Goal: Information Seeking & Learning: Stay updated

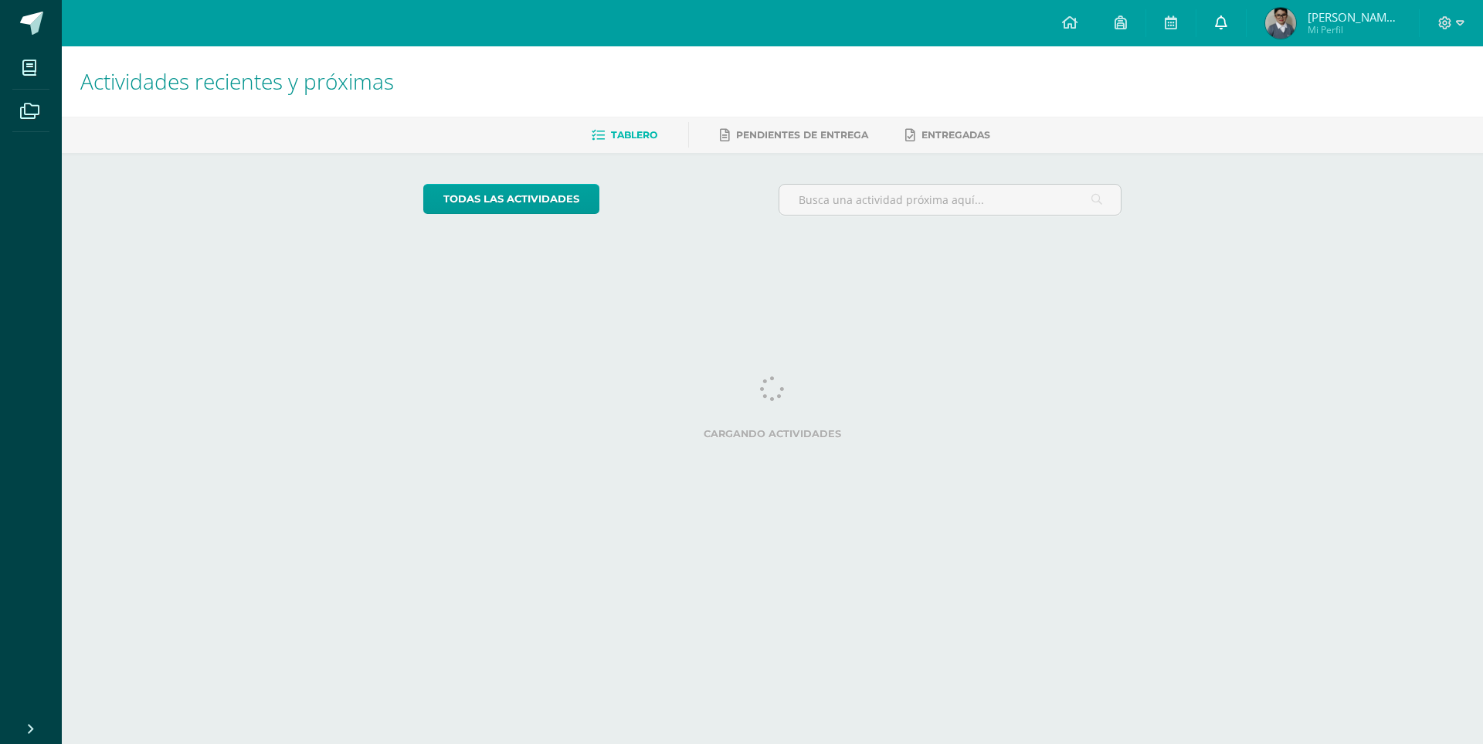
click at [1223, 25] on icon at bounding box center [1221, 22] width 12 height 14
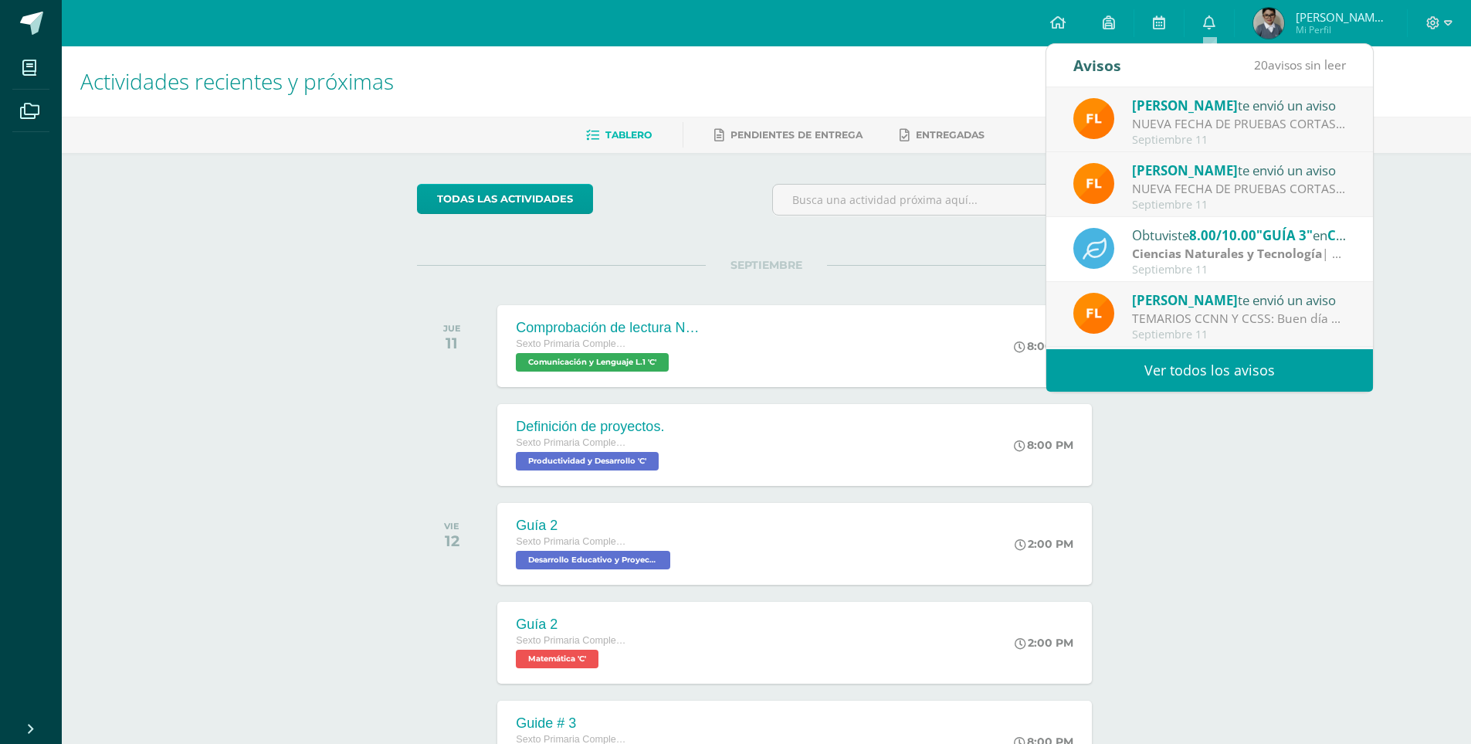
click at [1348, 26] on span "Mi Perfil" at bounding box center [1342, 29] width 93 height 13
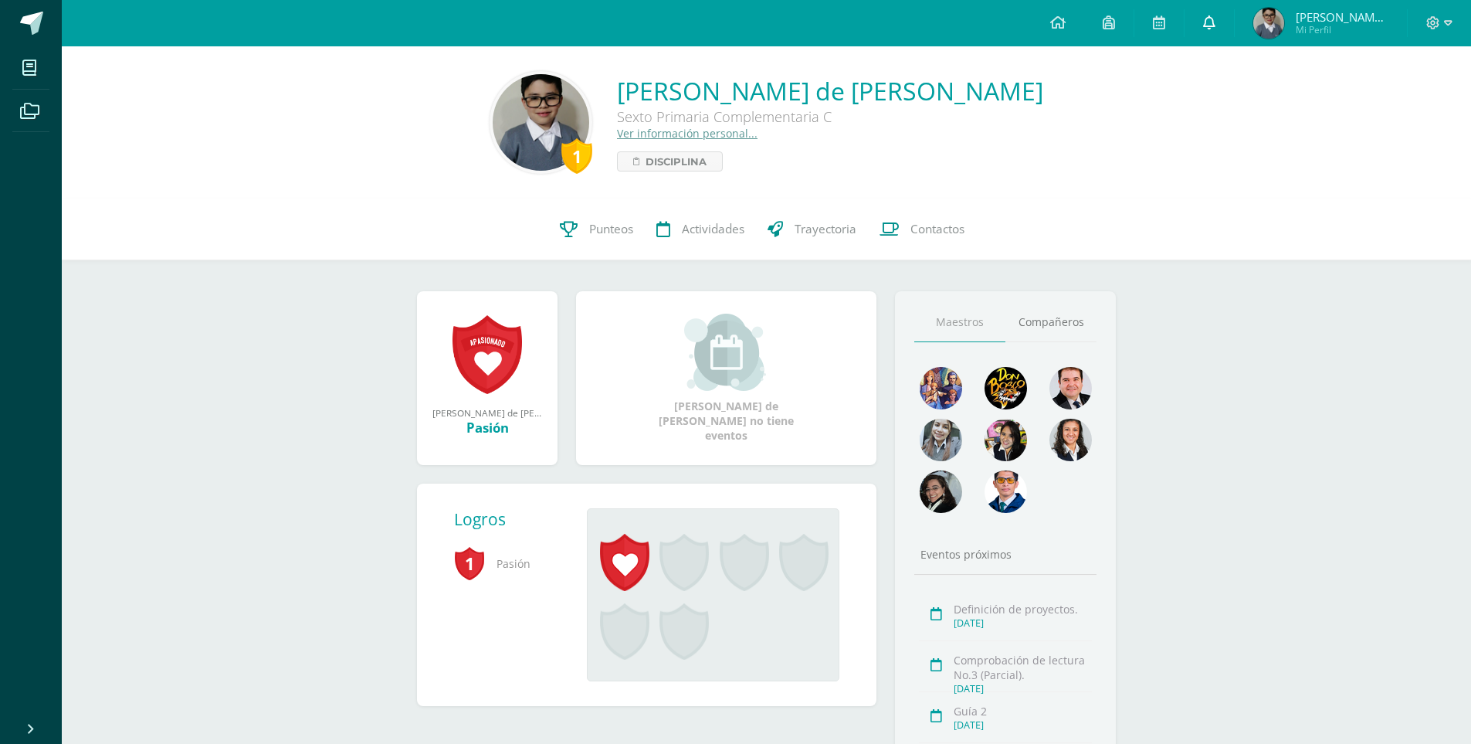
click at [1227, 25] on link at bounding box center [1209, 23] width 49 height 46
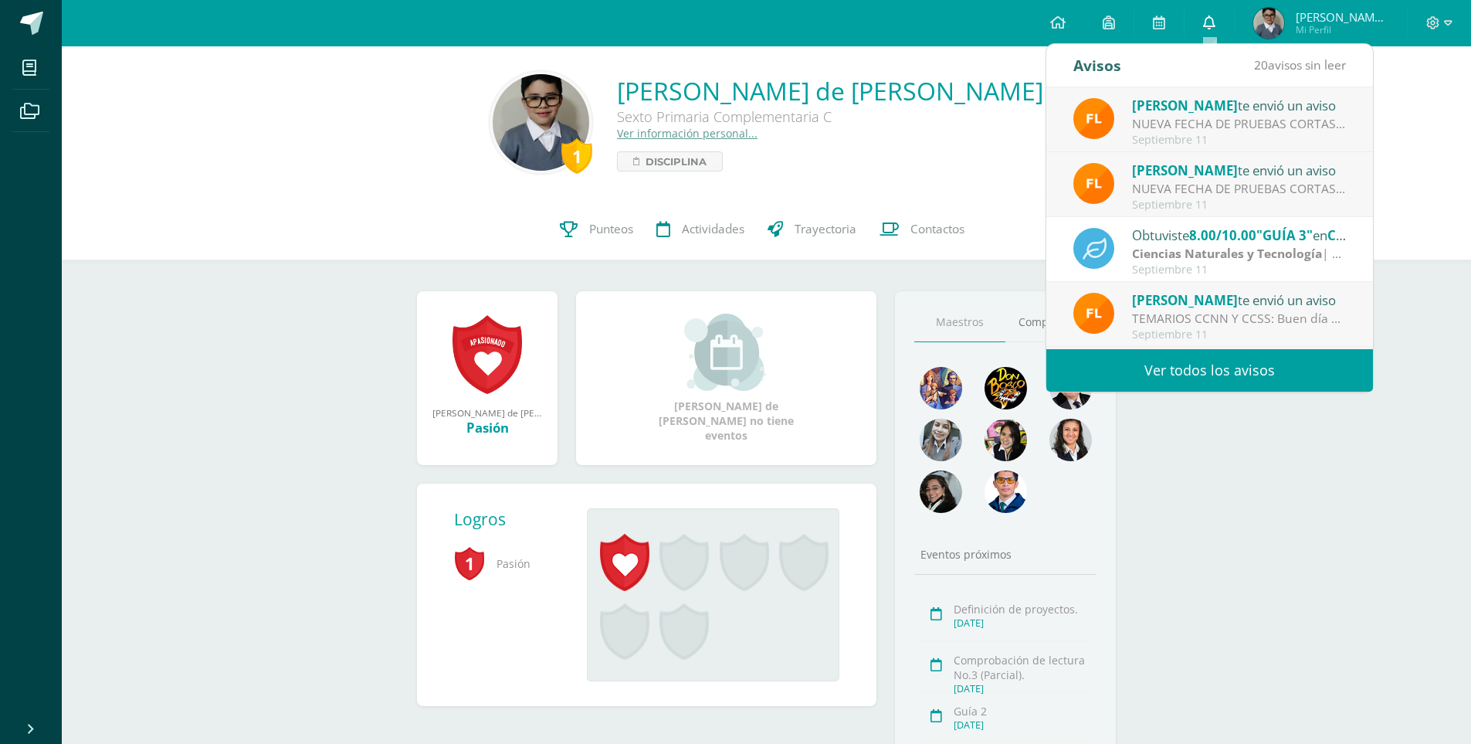
click at [1206, 19] on icon at bounding box center [1209, 22] width 12 height 14
click at [1188, 360] on link "Ver todos los avisos" at bounding box center [1209, 370] width 327 height 42
click at [1188, 371] on link "Ver todos los avisos" at bounding box center [1209, 370] width 327 height 42
click at [1191, 364] on link "Ver todos los avisos" at bounding box center [1209, 370] width 327 height 42
click at [1190, 367] on link "Ver todos los avisos" at bounding box center [1209, 370] width 327 height 42
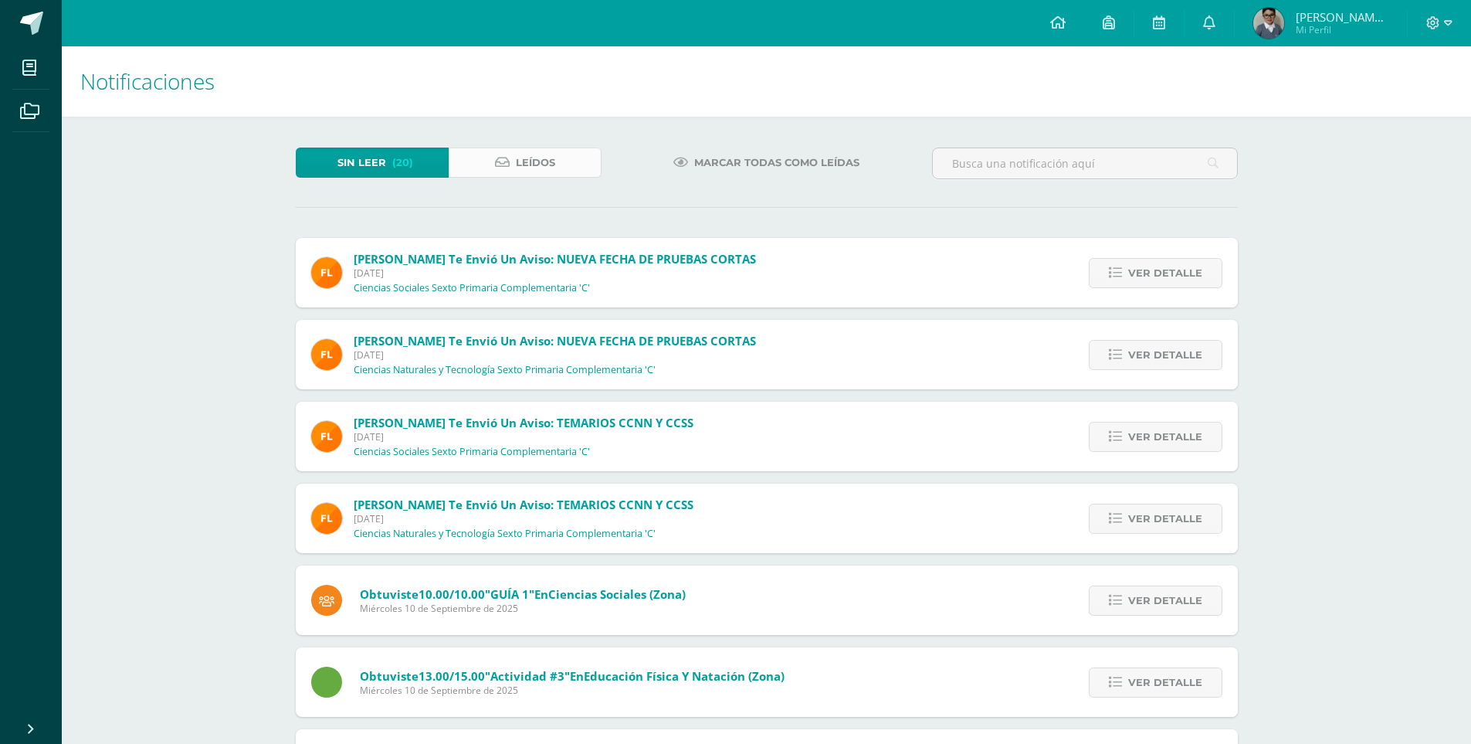
click at [516, 169] on span "Leídos" at bounding box center [535, 162] width 39 height 29
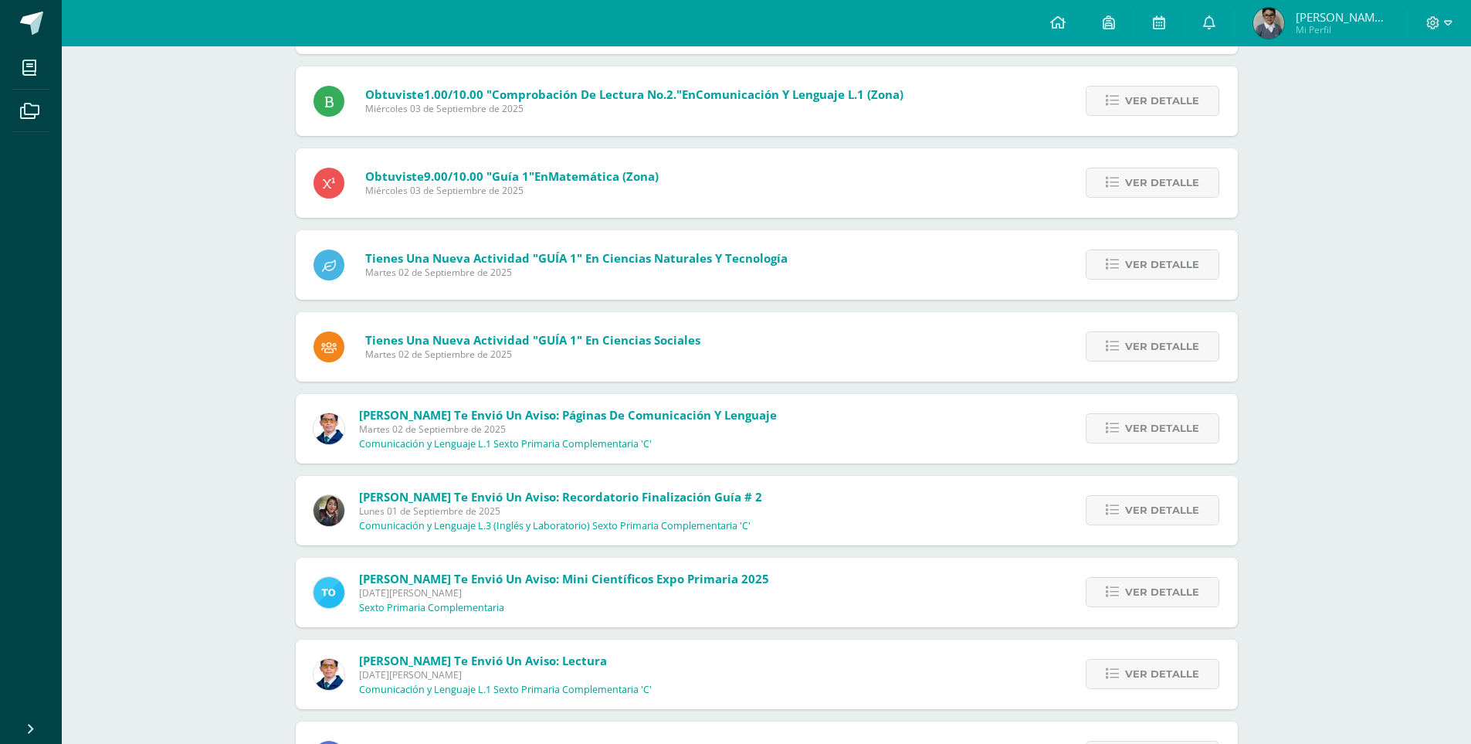
scroll to position [1641, 0]
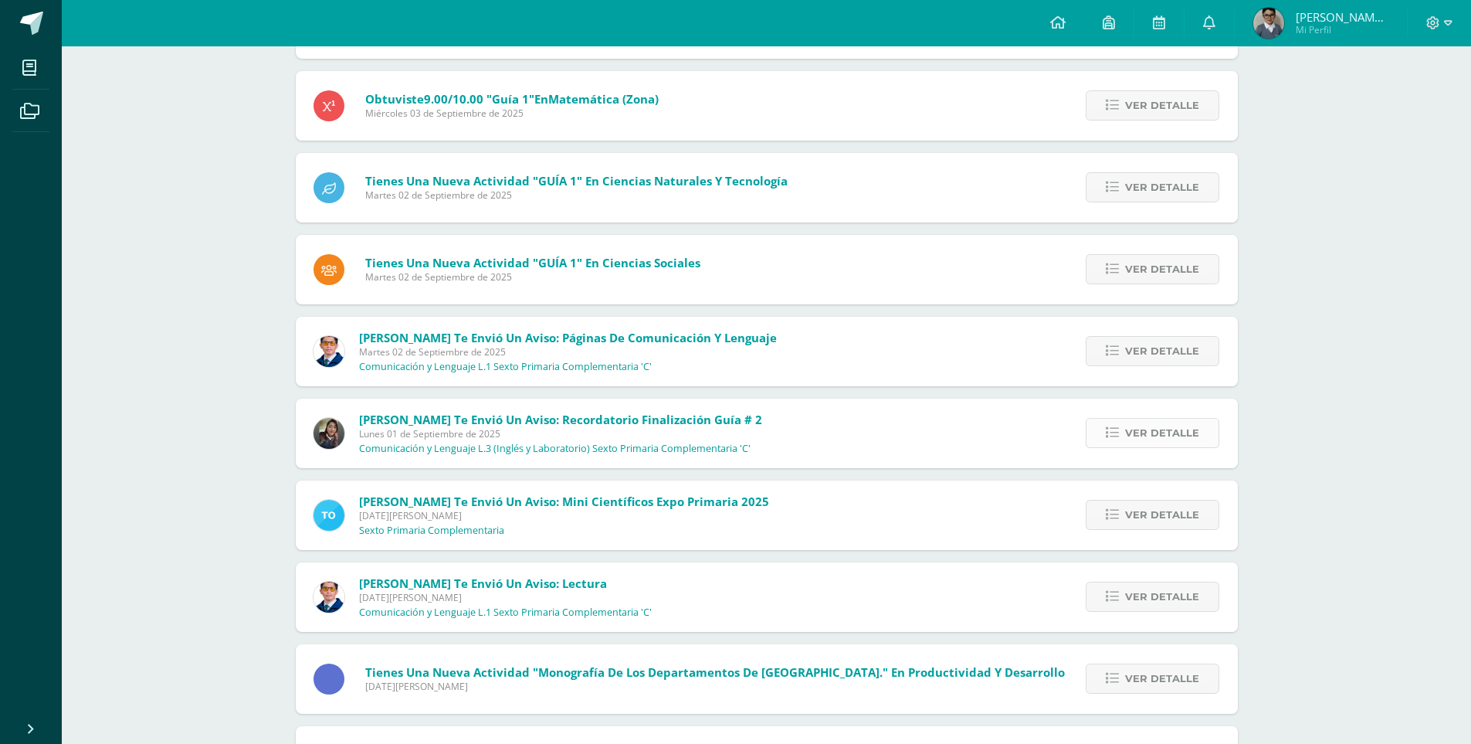
click at [1141, 432] on span "Ver detalle" at bounding box center [1162, 433] width 74 height 29
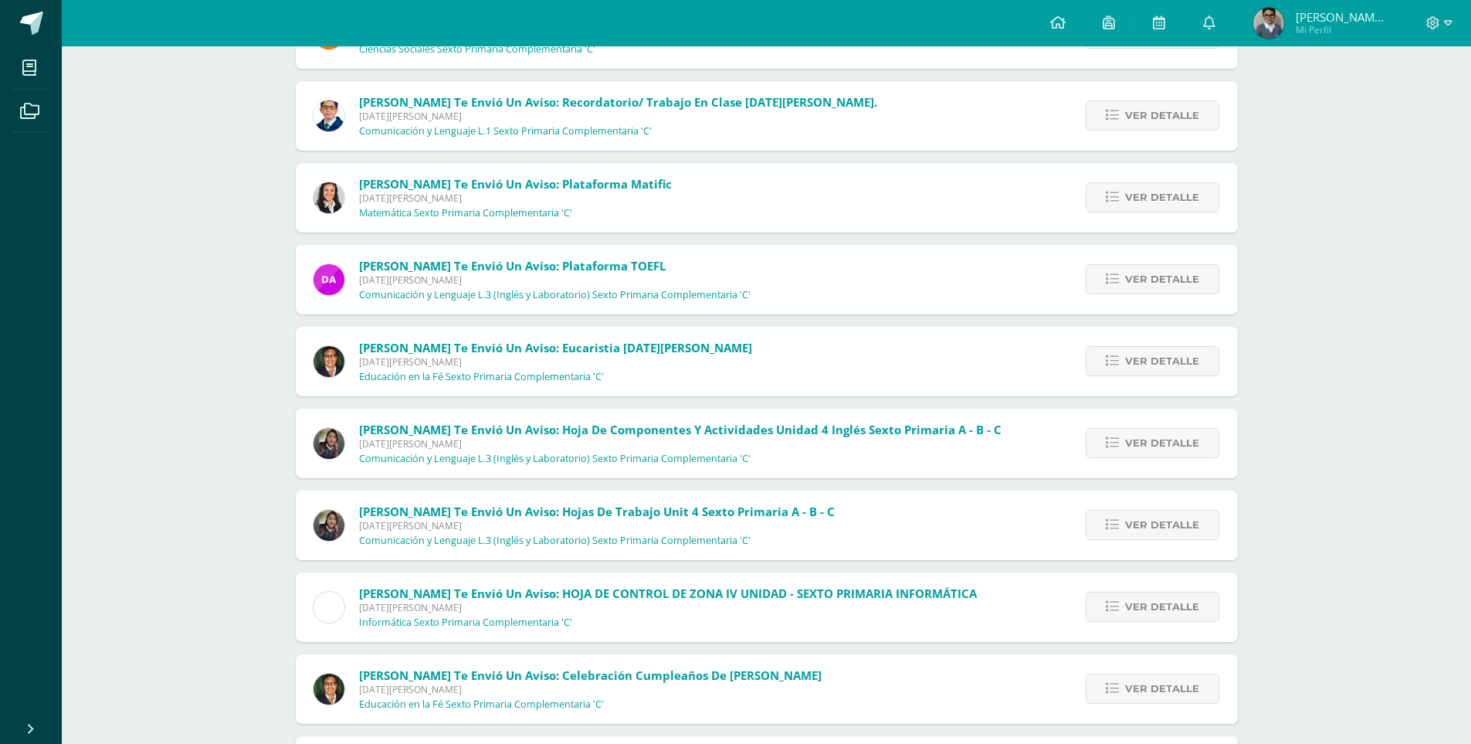
scroll to position [7752, 0]
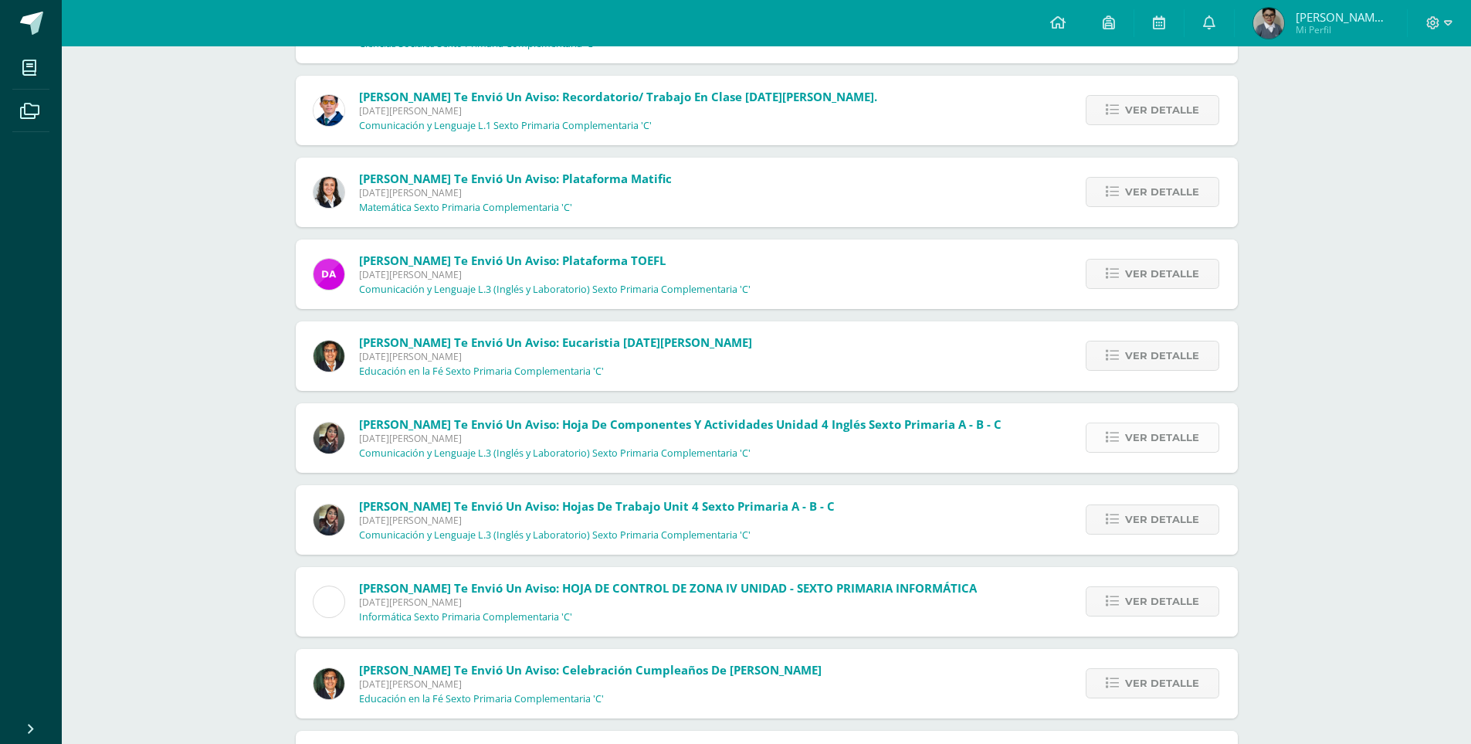
click at [1137, 438] on span "Ver detalle" at bounding box center [1162, 437] width 74 height 29
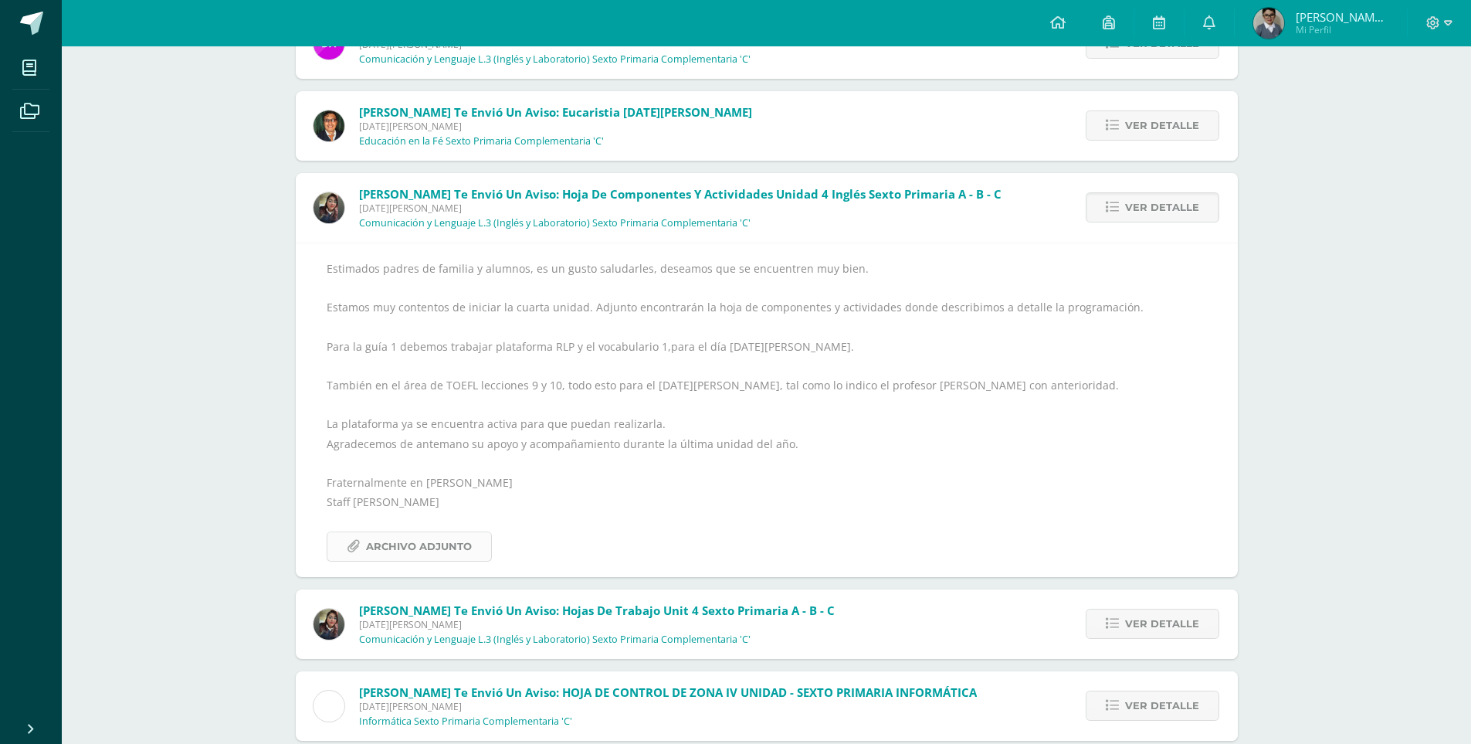
scroll to position [7679, 0]
click at [409, 537] on span "Archivo Adjunto" at bounding box center [419, 544] width 106 height 29
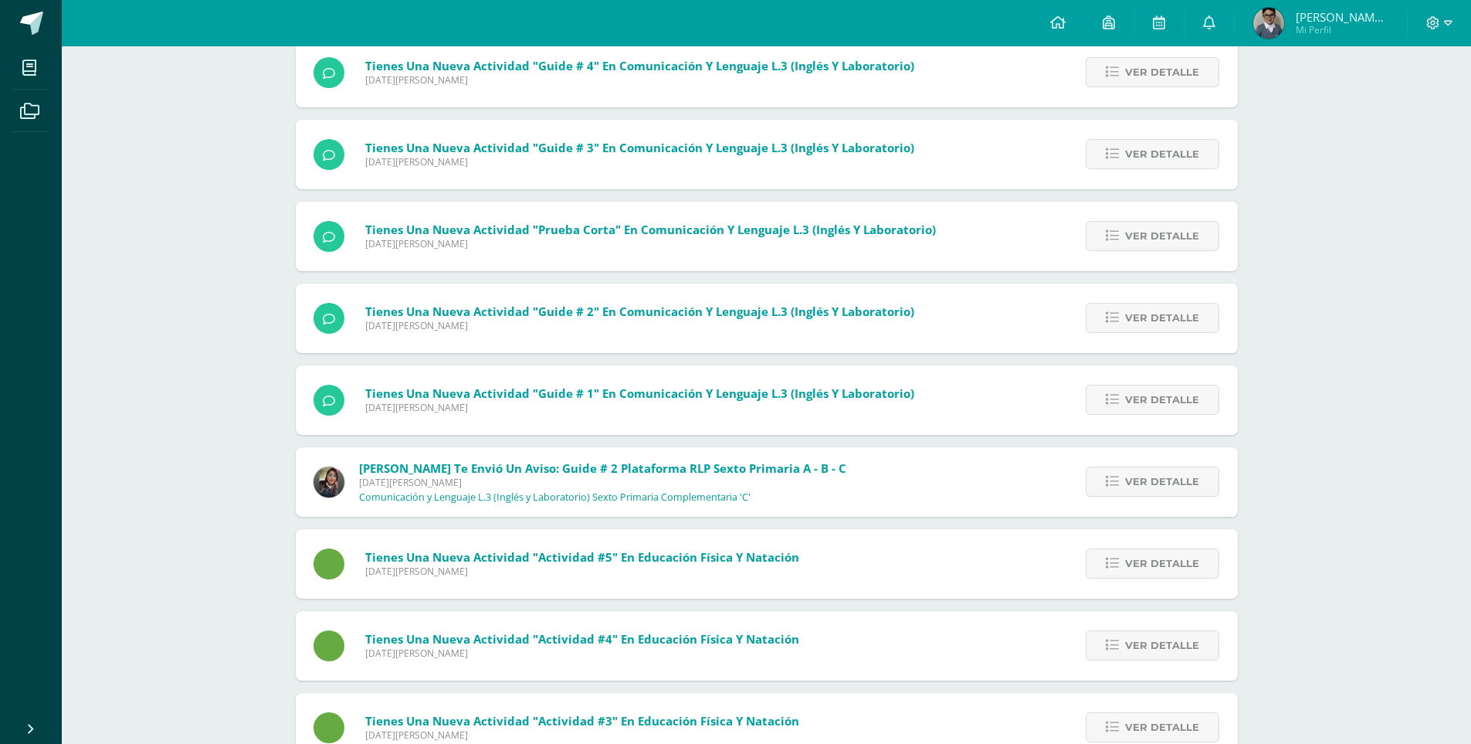
scroll to position [5672, 0]
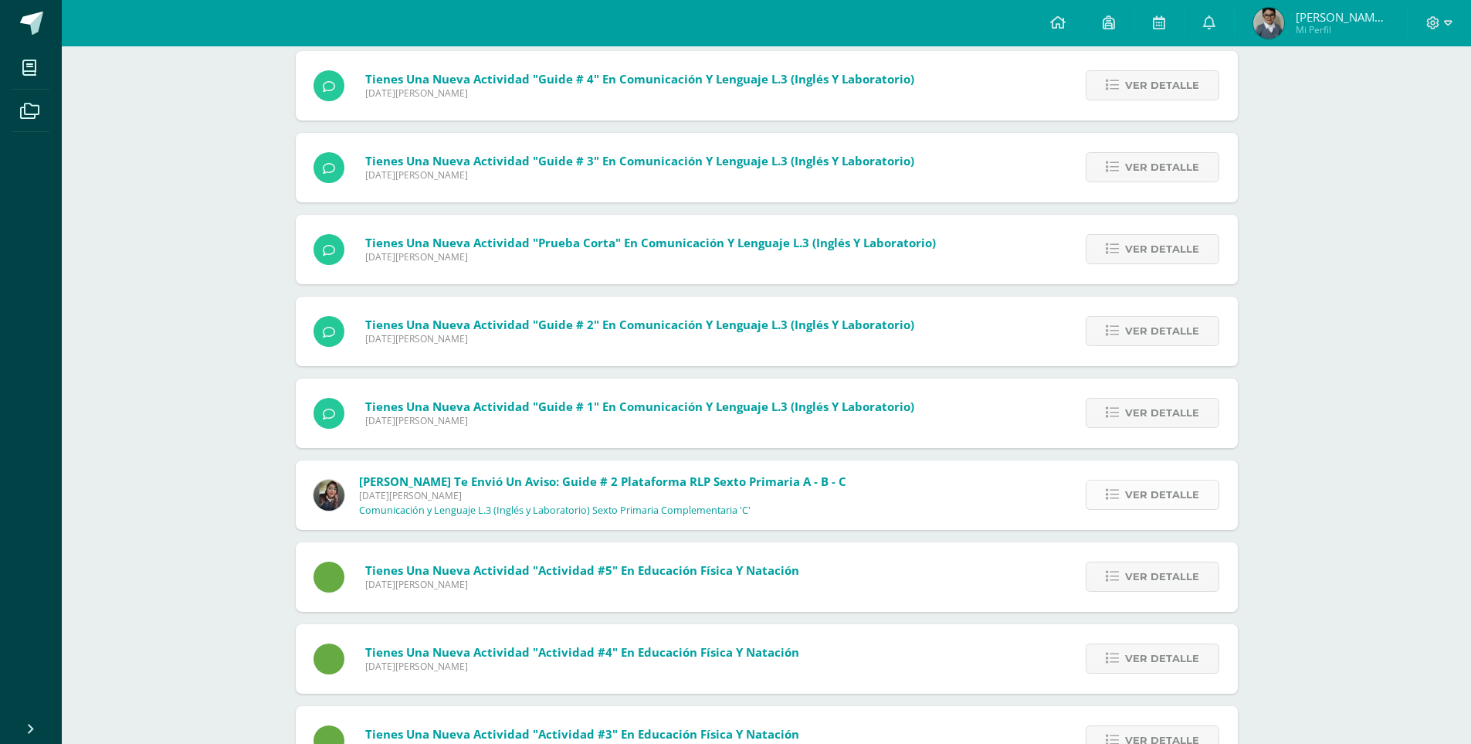
click at [1129, 493] on span "Ver detalle" at bounding box center [1162, 494] width 74 height 29
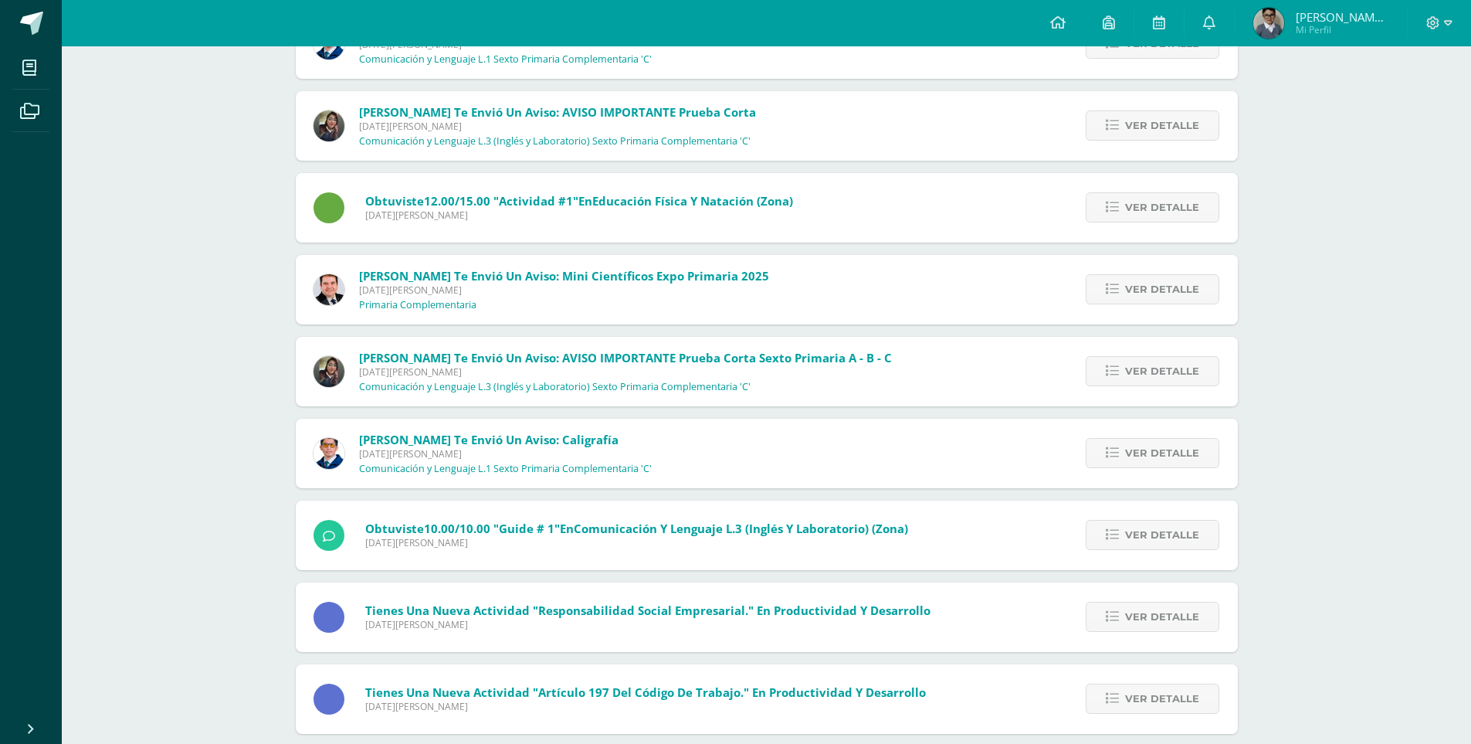
scroll to position [3818, 0]
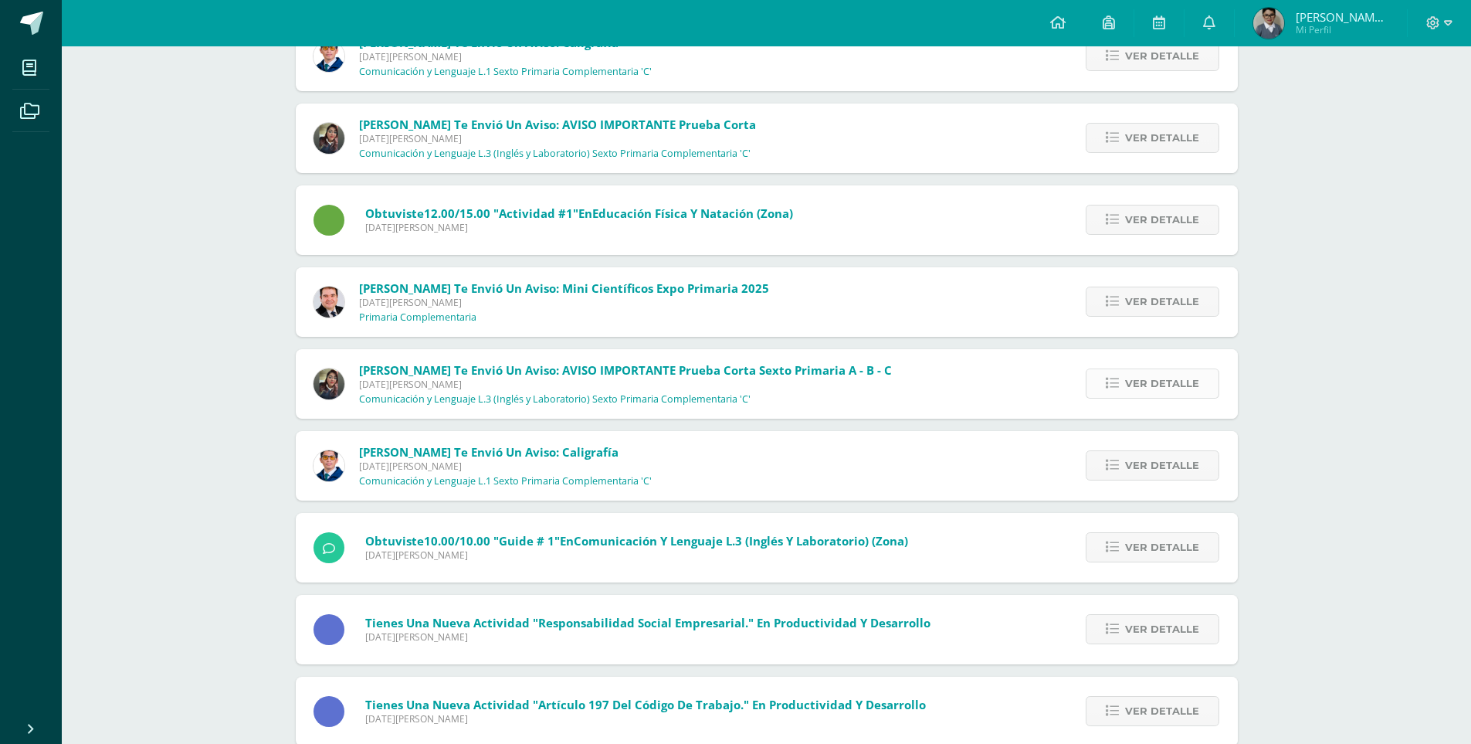
click at [1147, 378] on span "Ver detalle" at bounding box center [1162, 383] width 74 height 29
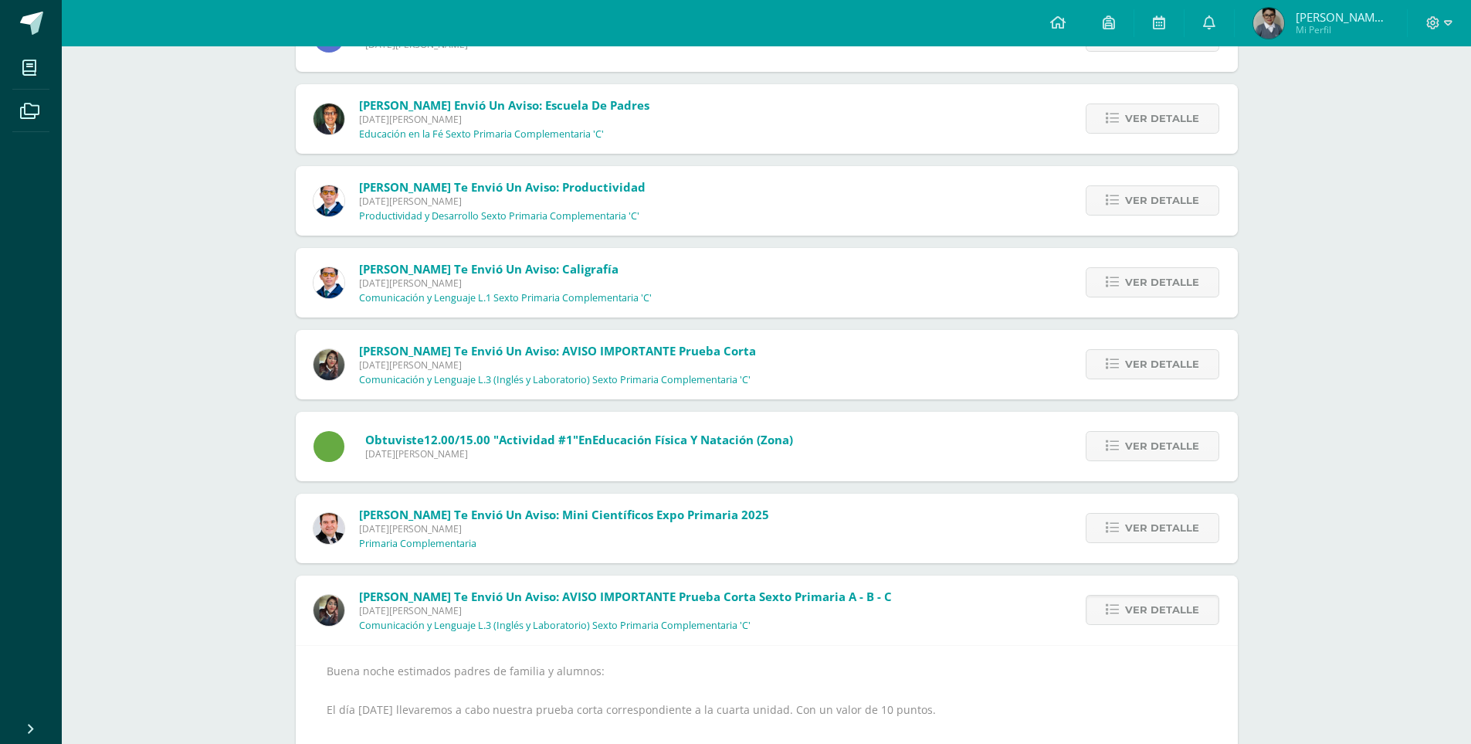
scroll to position [3587, 0]
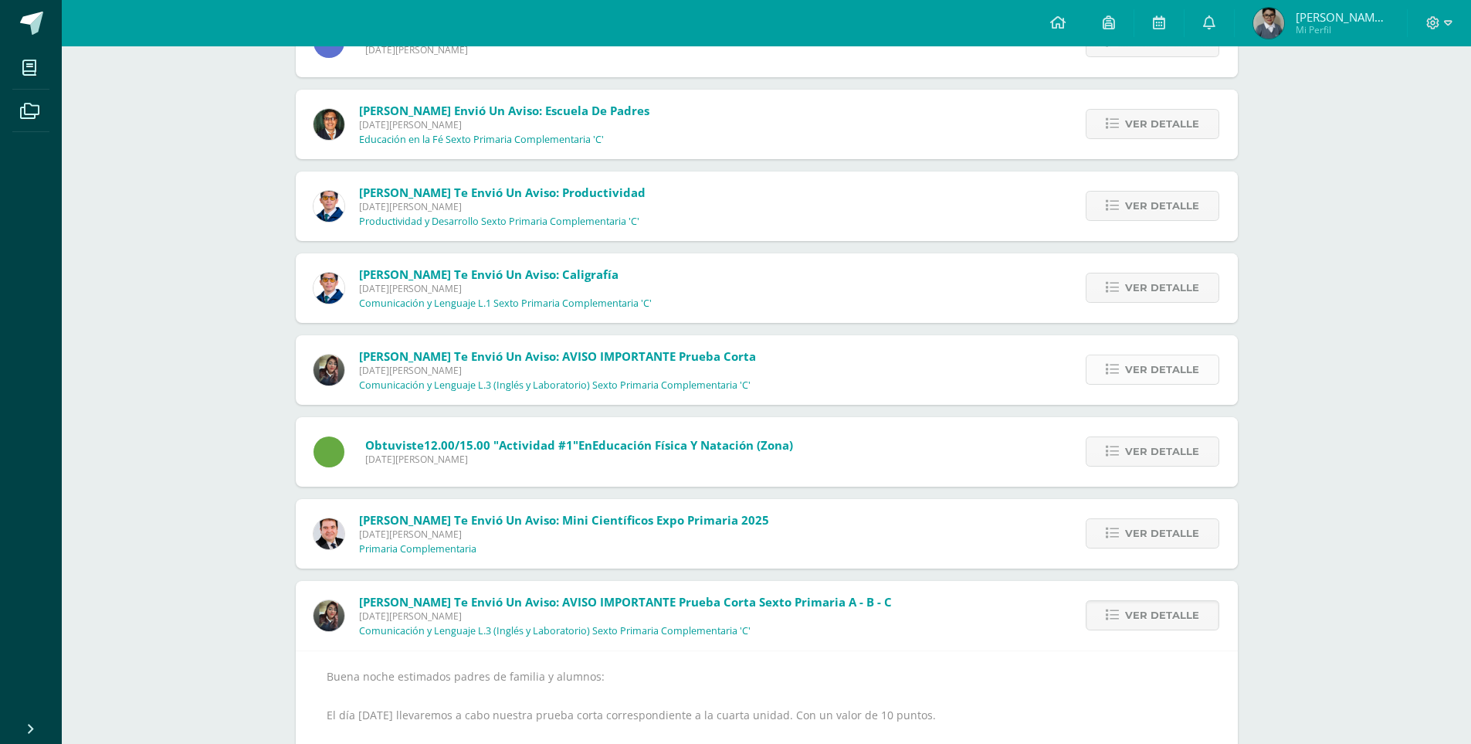
click at [1130, 371] on span "Ver detalle" at bounding box center [1162, 369] width 74 height 29
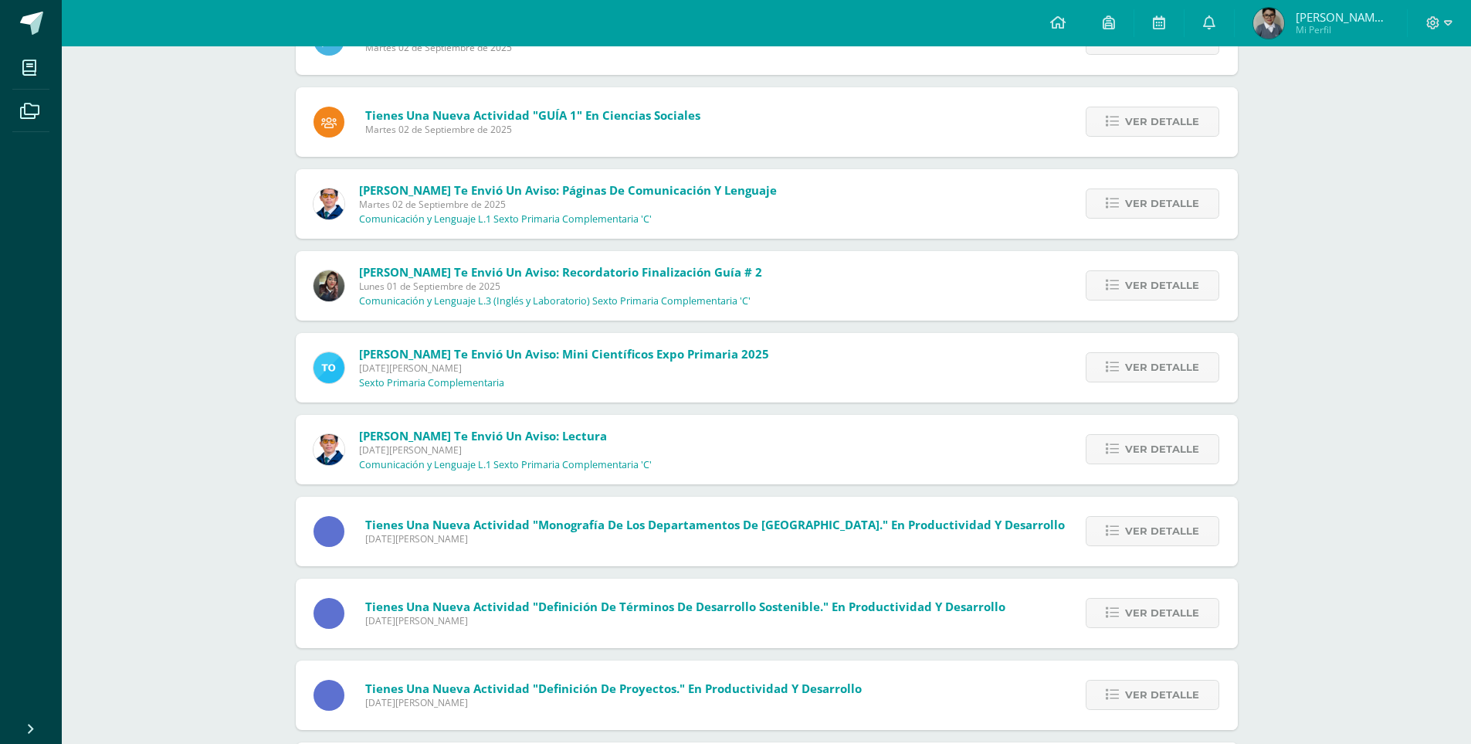
scroll to position [1734, 0]
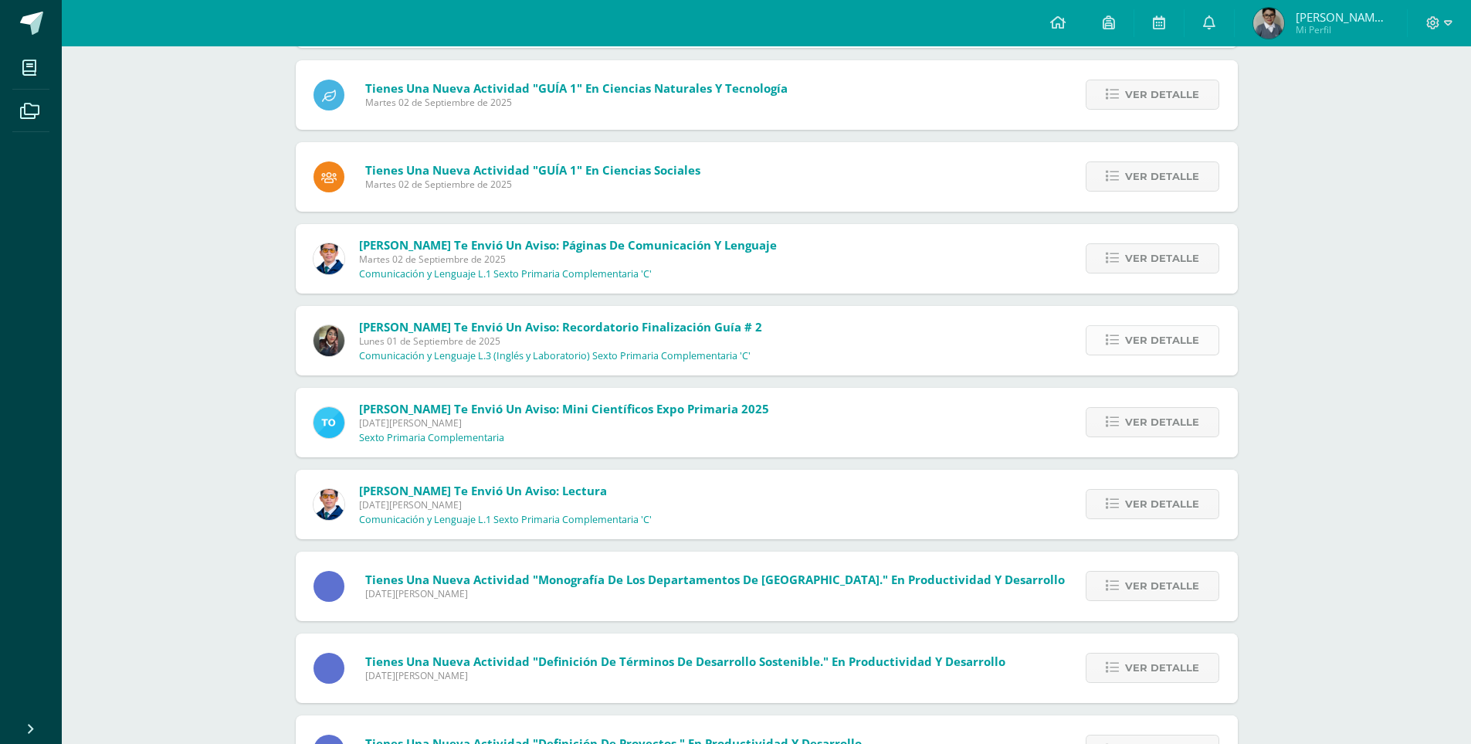
click at [1156, 338] on span "Ver detalle" at bounding box center [1162, 340] width 74 height 29
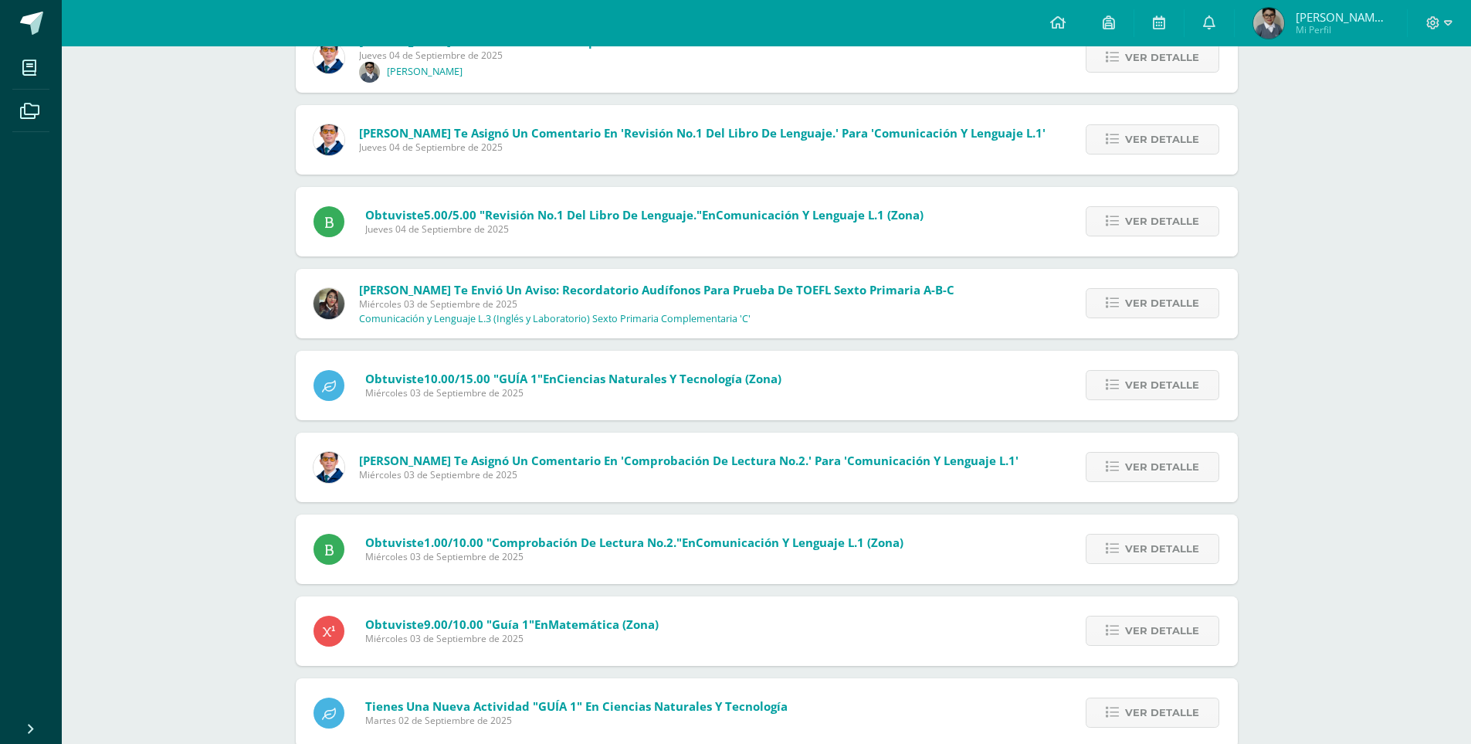
scroll to position [1039, 0]
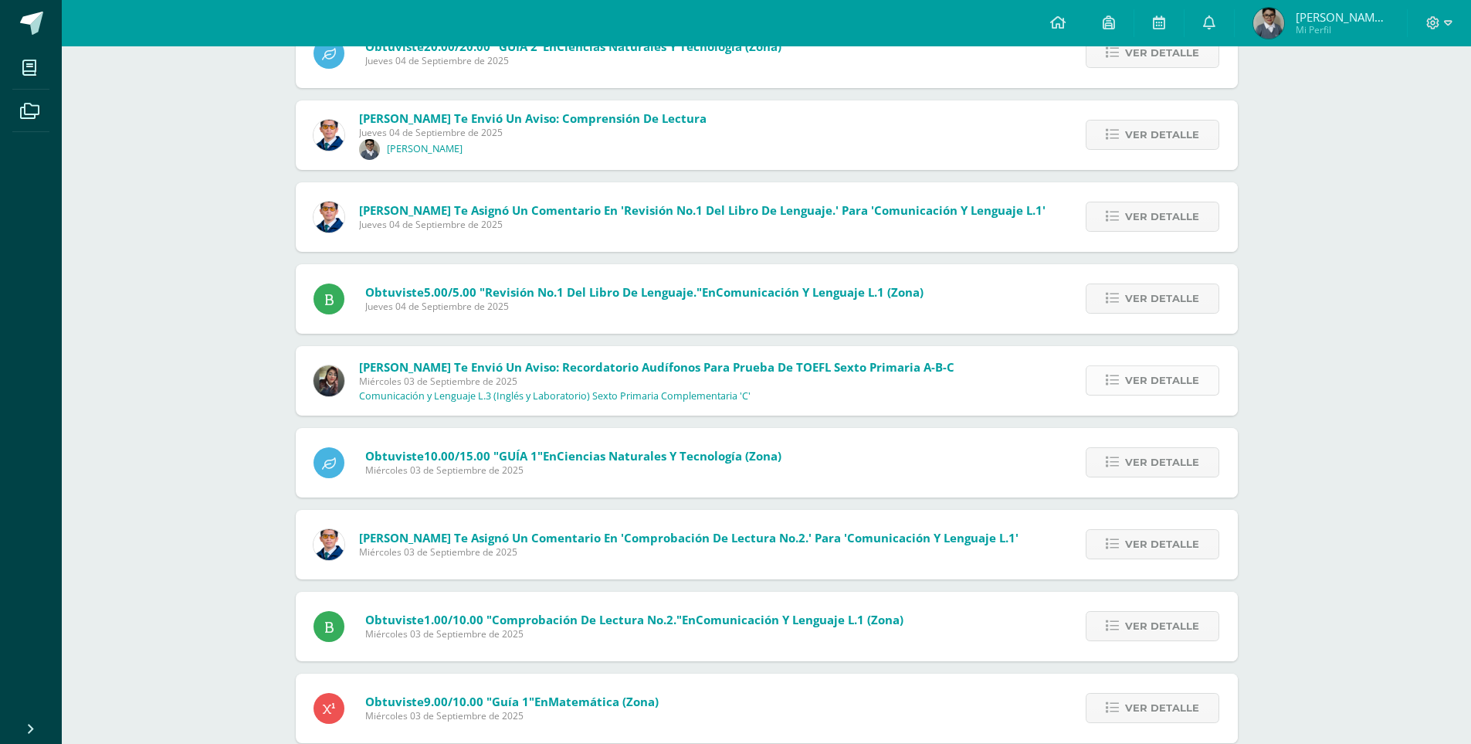
click at [1168, 379] on span "Ver detalle" at bounding box center [1162, 380] width 74 height 29
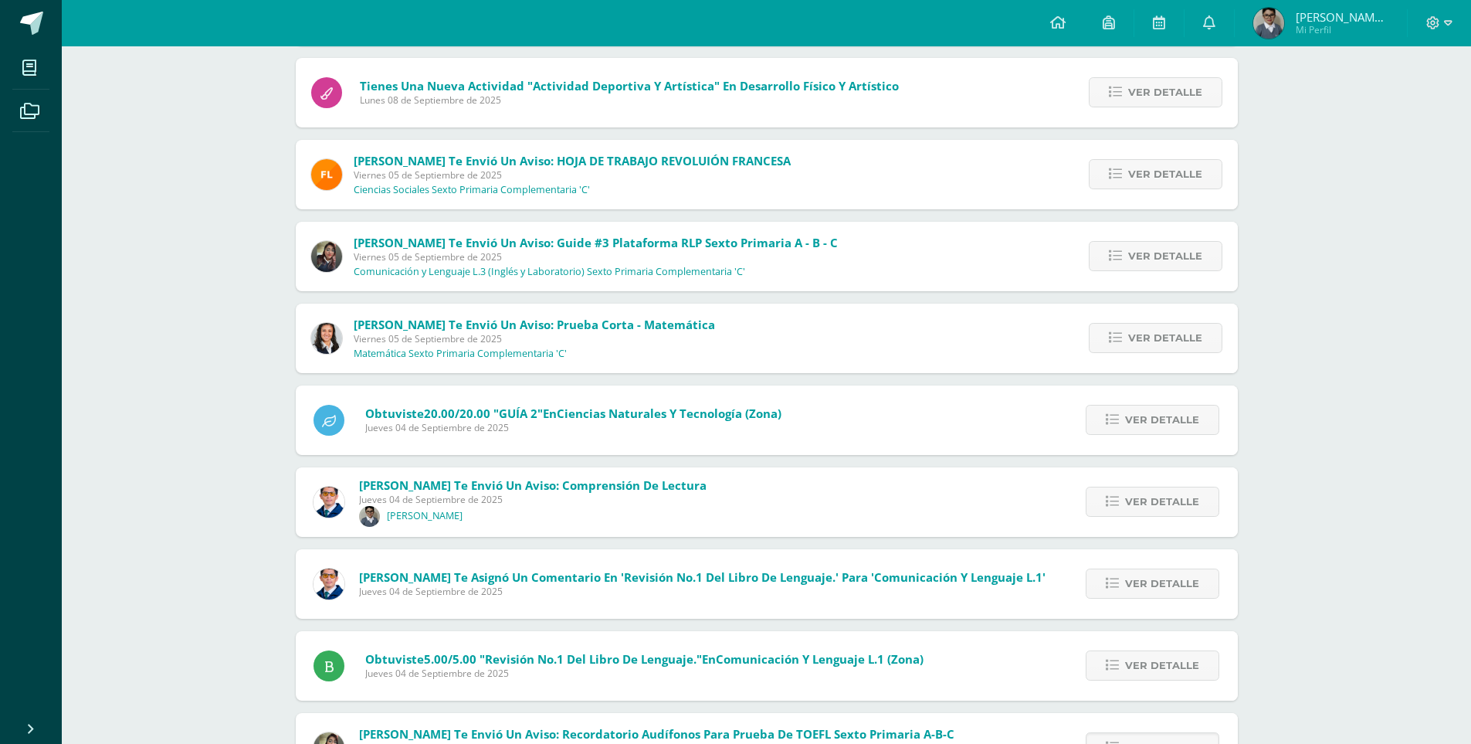
scroll to position [653, 0]
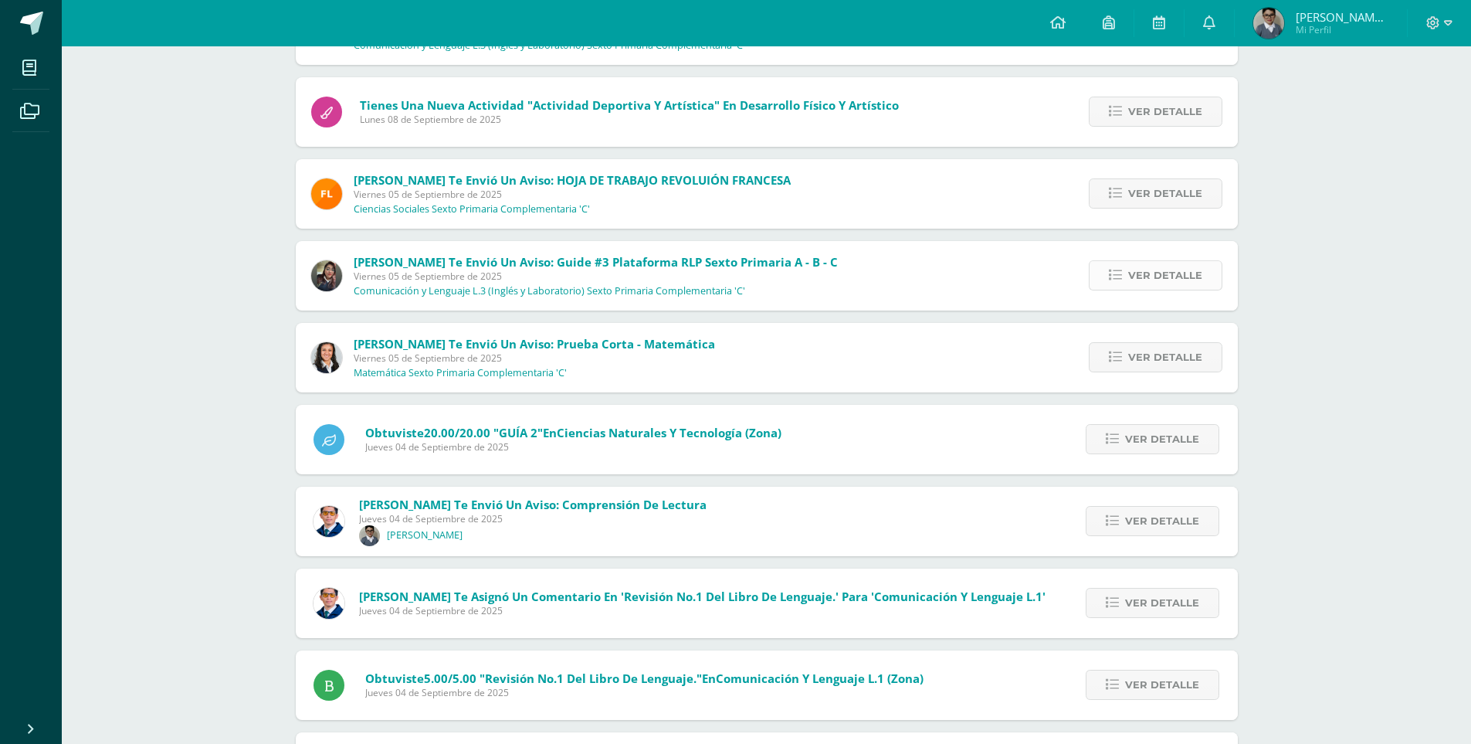
click at [1177, 285] on span "Ver detalle" at bounding box center [1165, 275] width 74 height 29
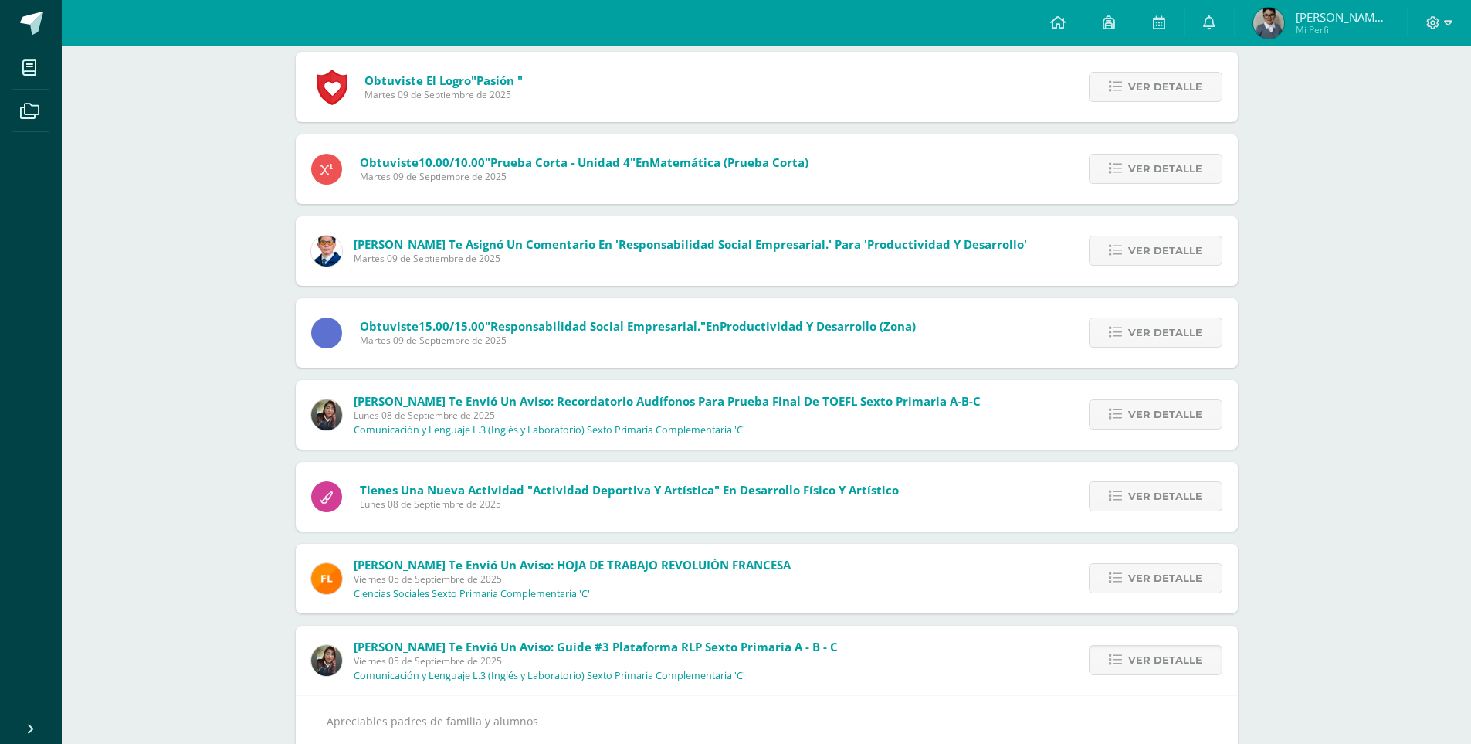
scroll to position [266, 0]
click at [1140, 413] on span "Ver detalle" at bounding box center [1165, 416] width 74 height 29
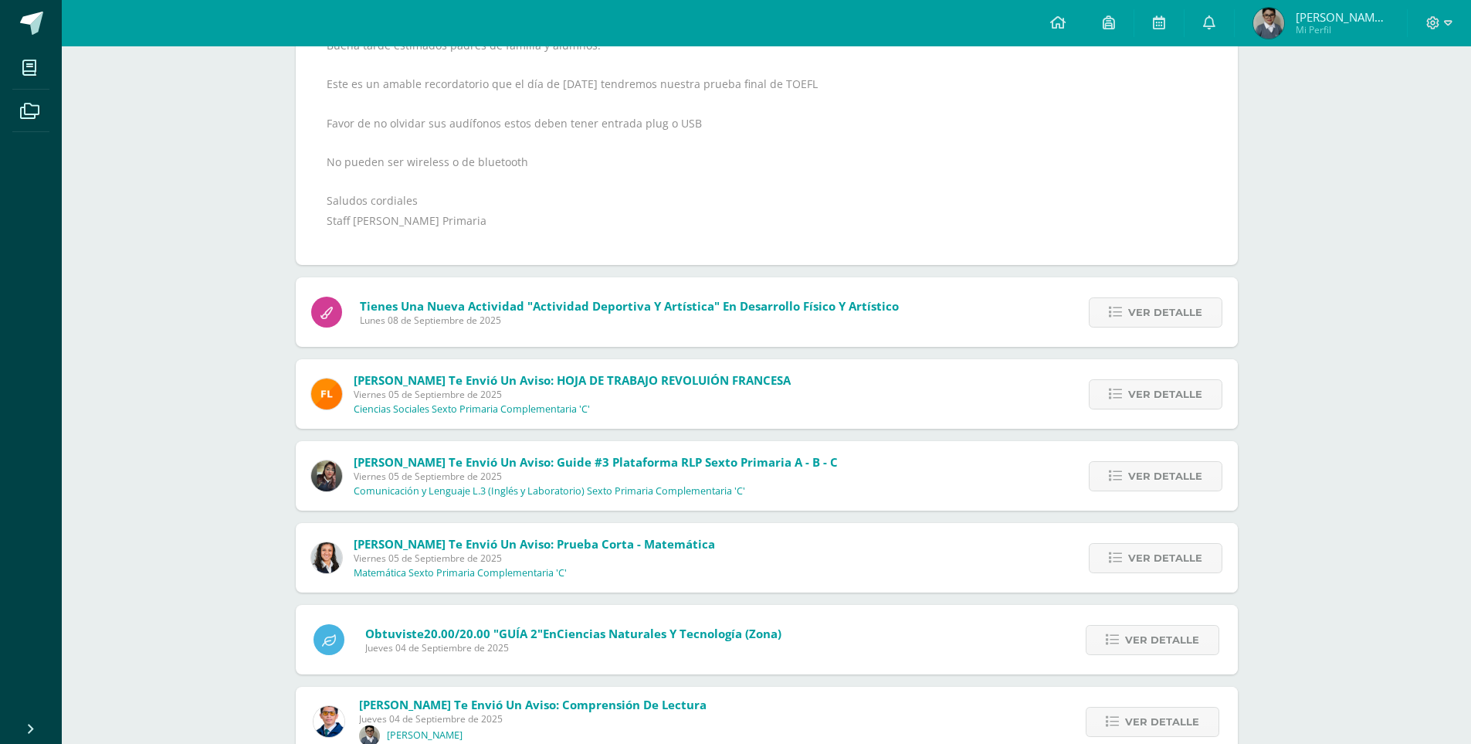
scroll to position [730, 0]
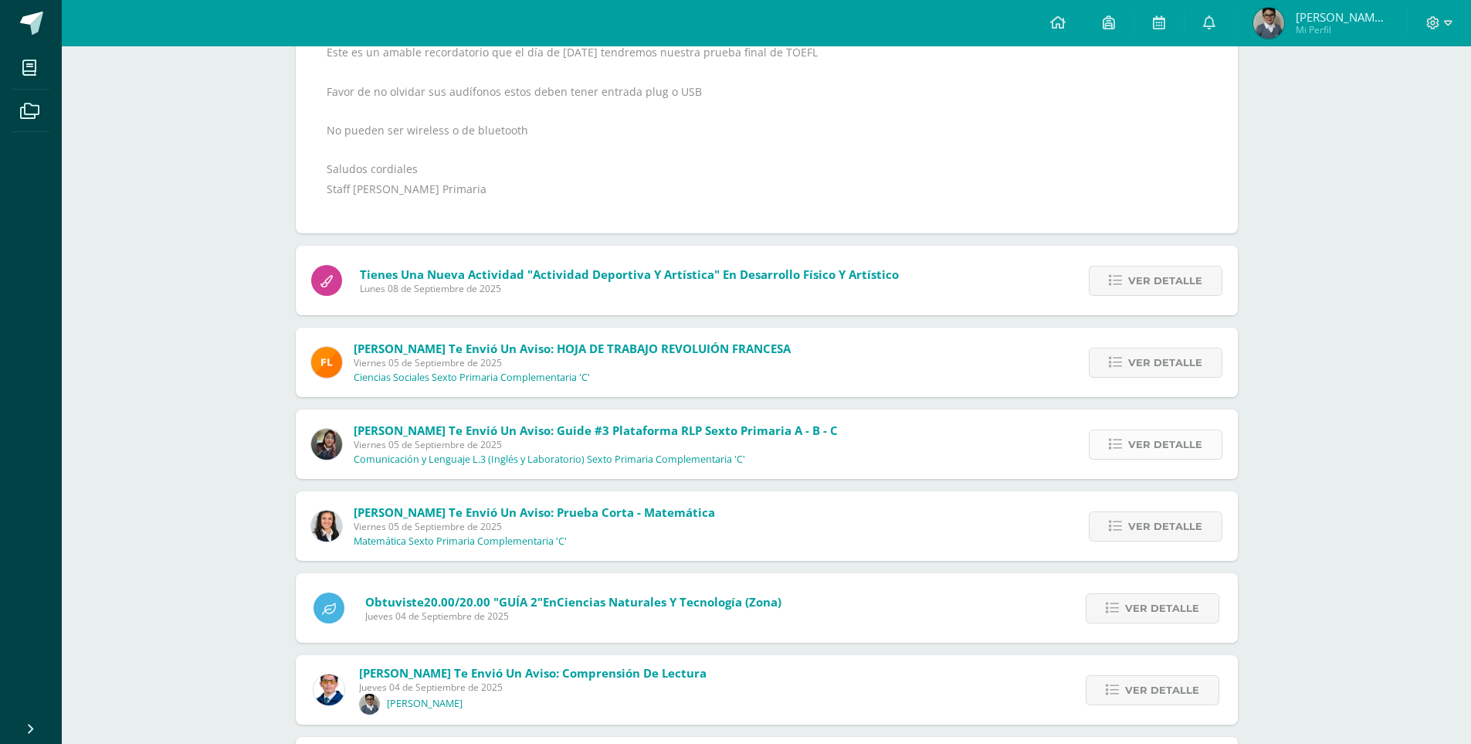
click at [1112, 446] on icon at bounding box center [1115, 444] width 13 height 13
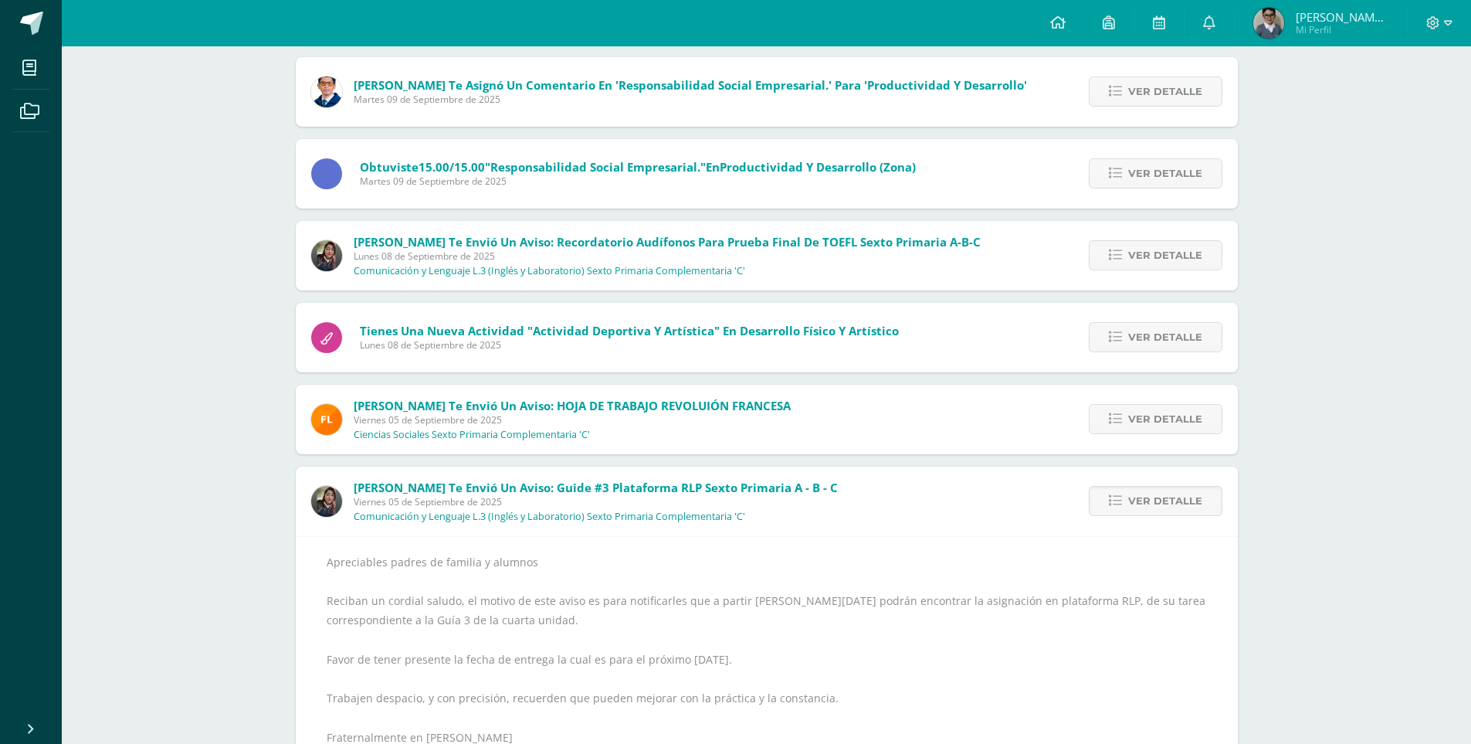
scroll to position [262, 0]
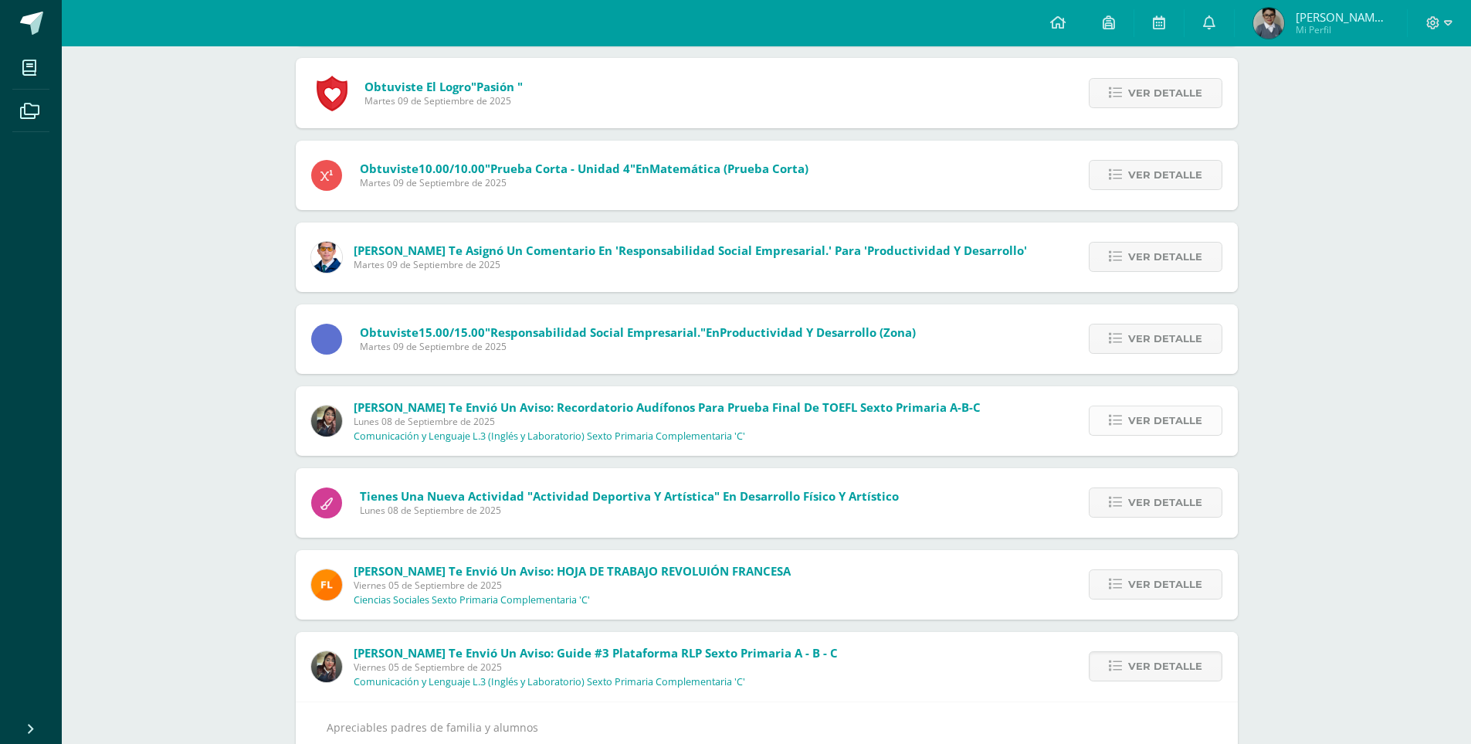
click at [1142, 415] on span "Ver detalle" at bounding box center [1165, 420] width 74 height 29
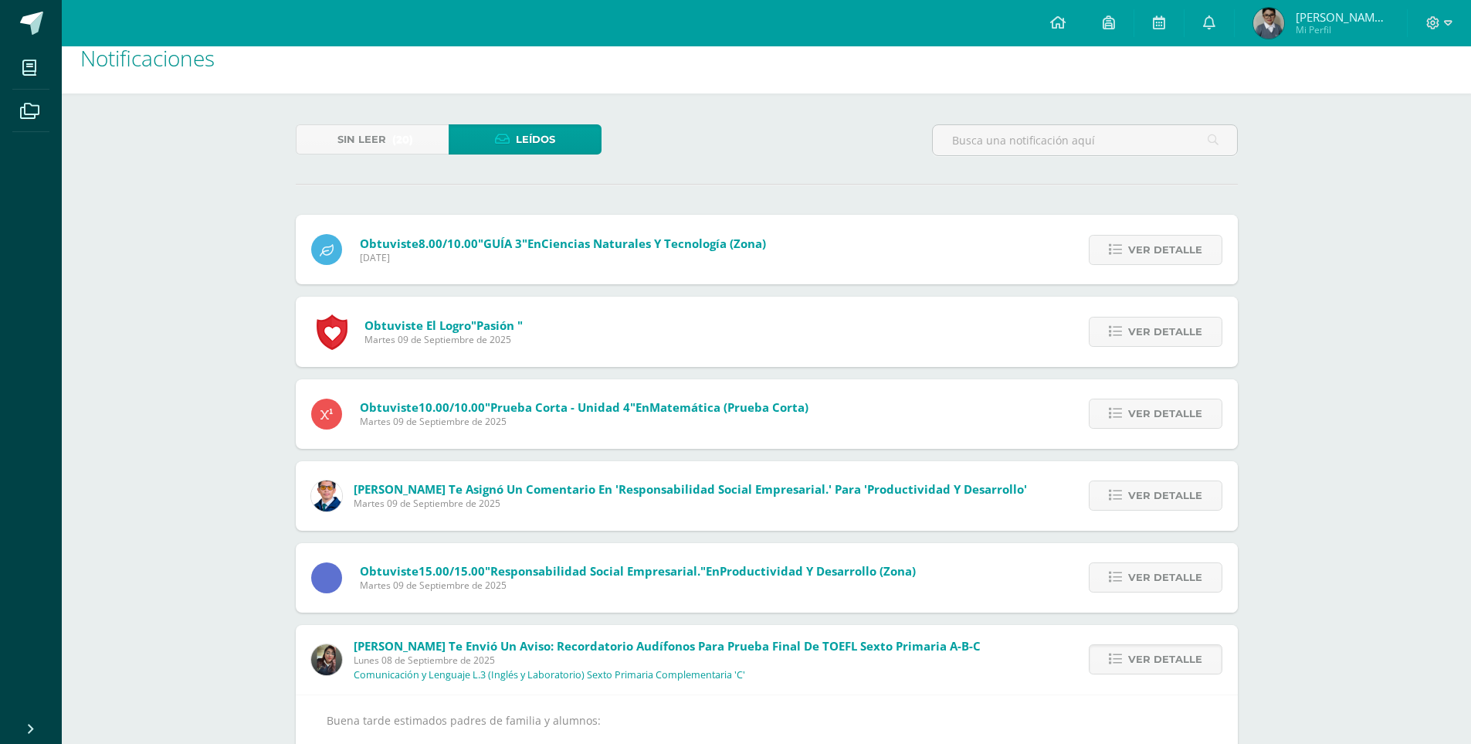
scroll to position [0, 0]
